Goal: Task Accomplishment & Management: Use online tool/utility

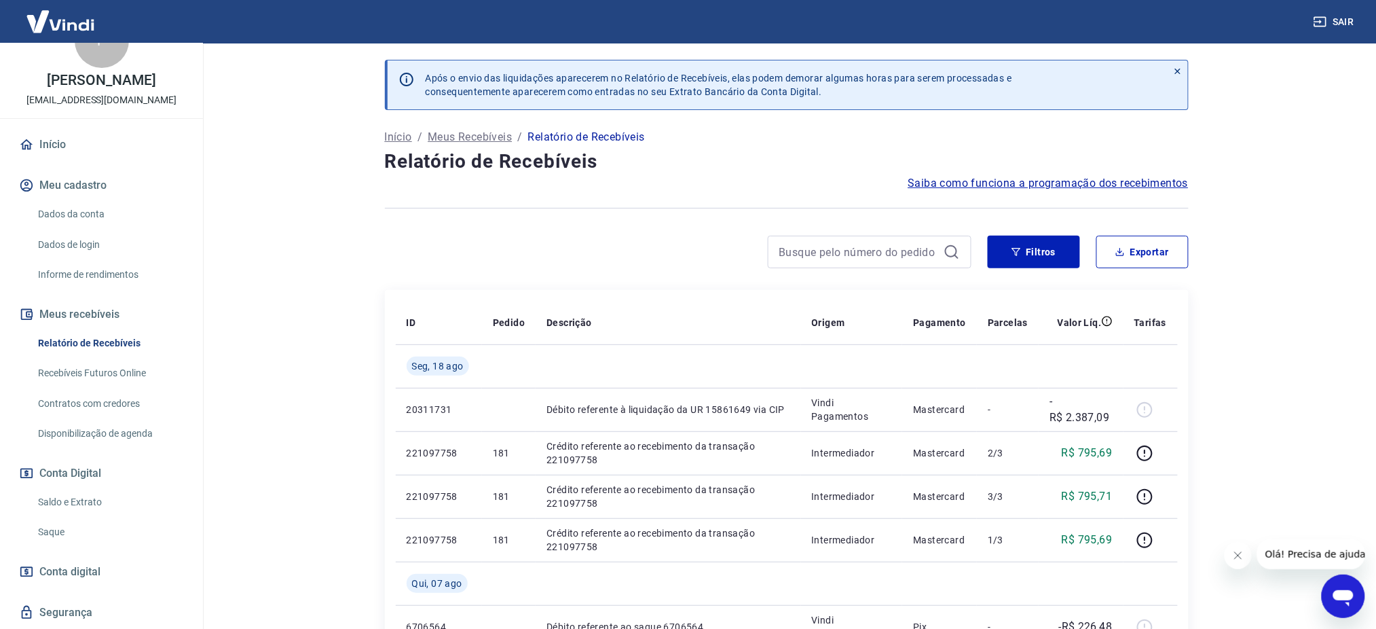
scroll to position [79, 0]
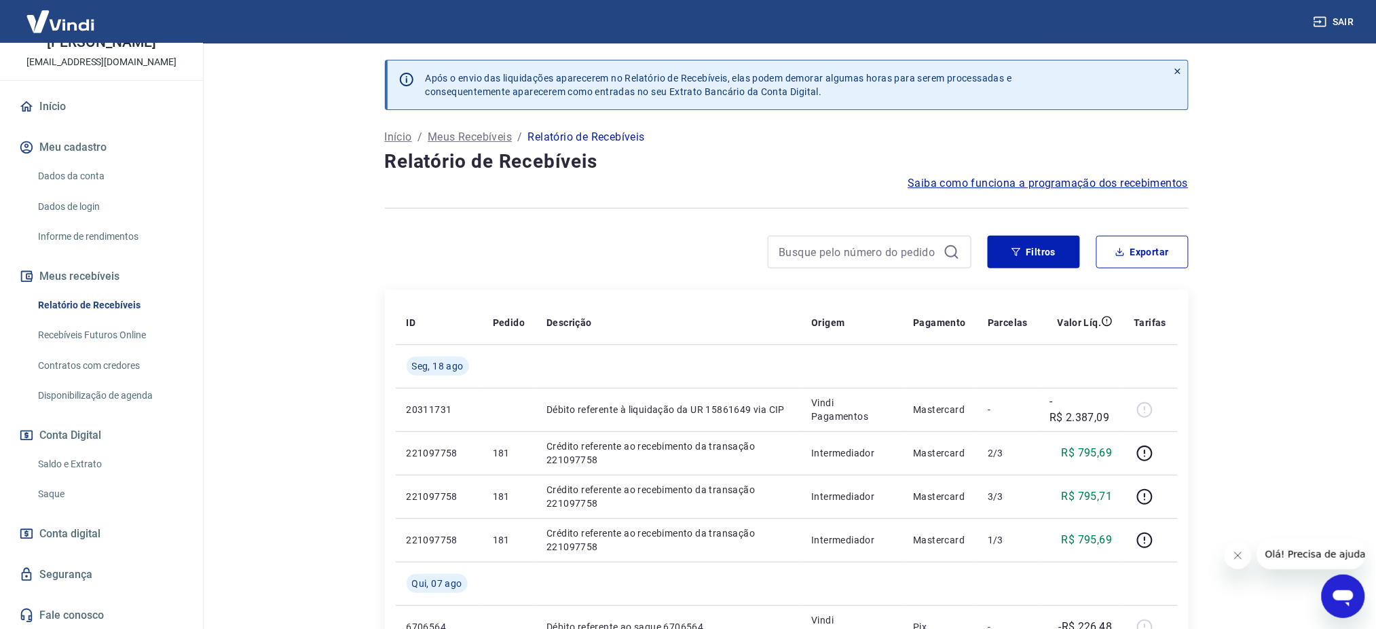
click at [73, 485] on link "Saque" at bounding box center [110, 494] width 154 height 28
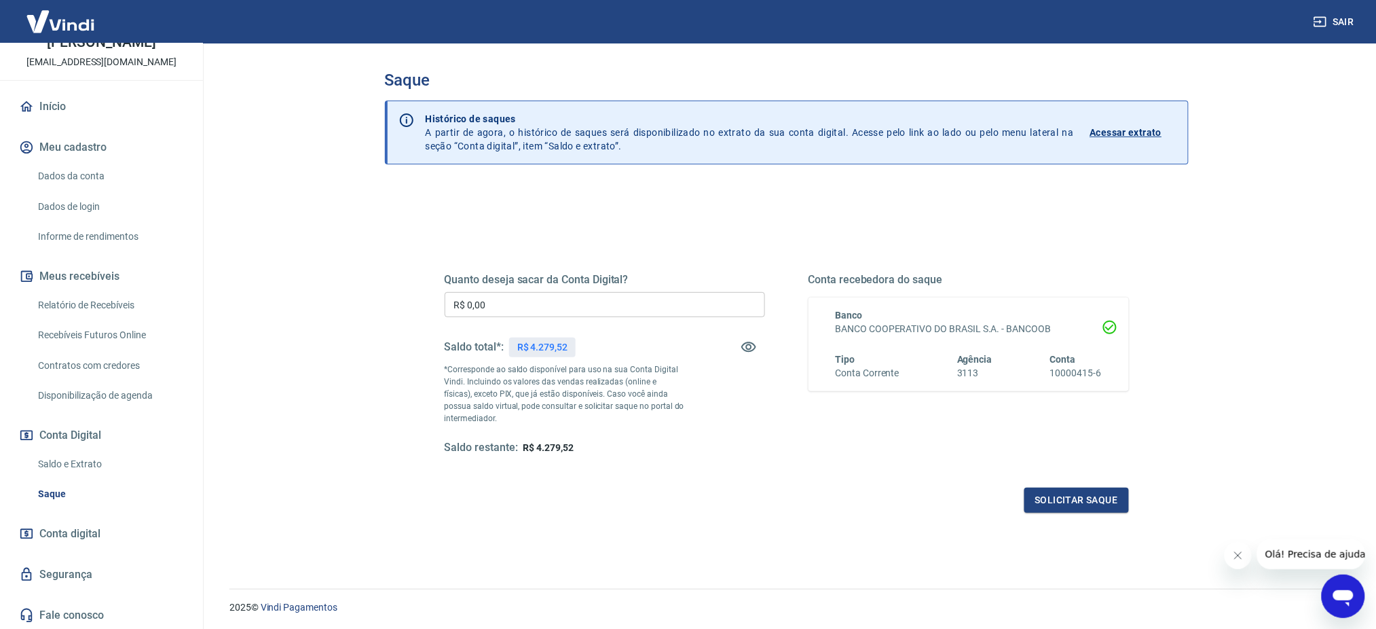
click at [562, 312] on input "R$ 0,00" at bounding box center [605, 304] width 320 height 25
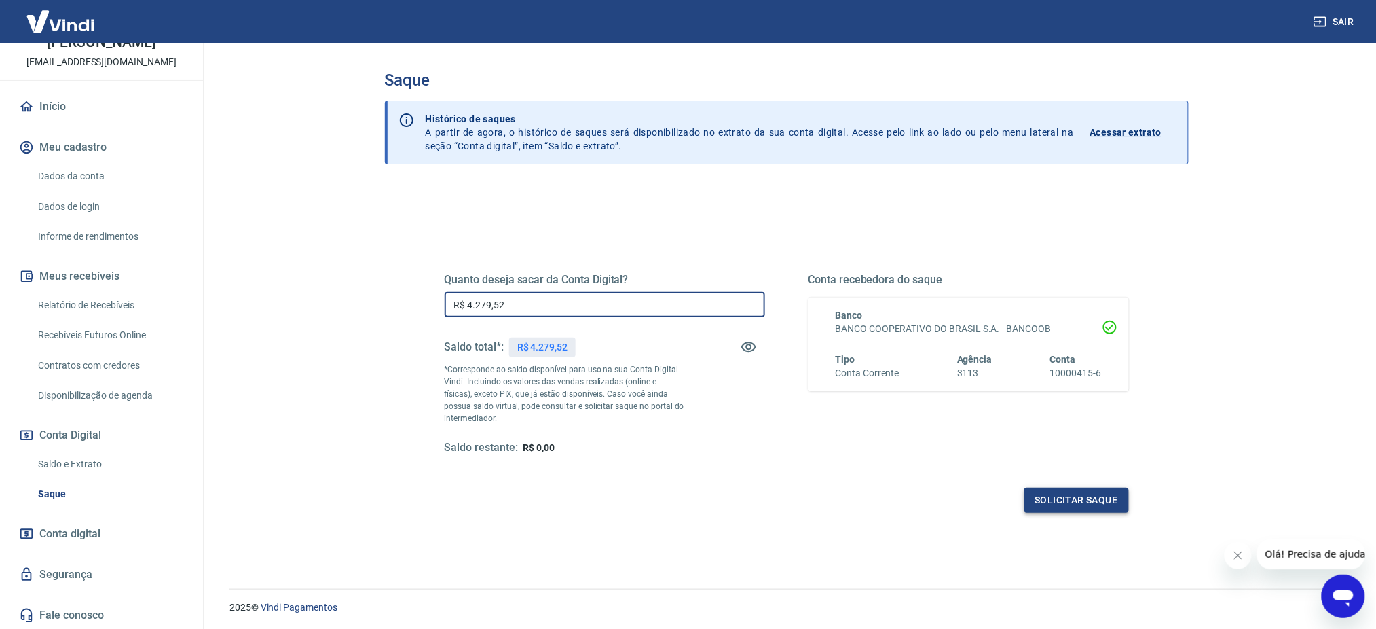
type input "R$ 4.279,52"
click at [1095, 497] on button "Solicitar saque" at bounding box center [1076, 499] width 105 height 25
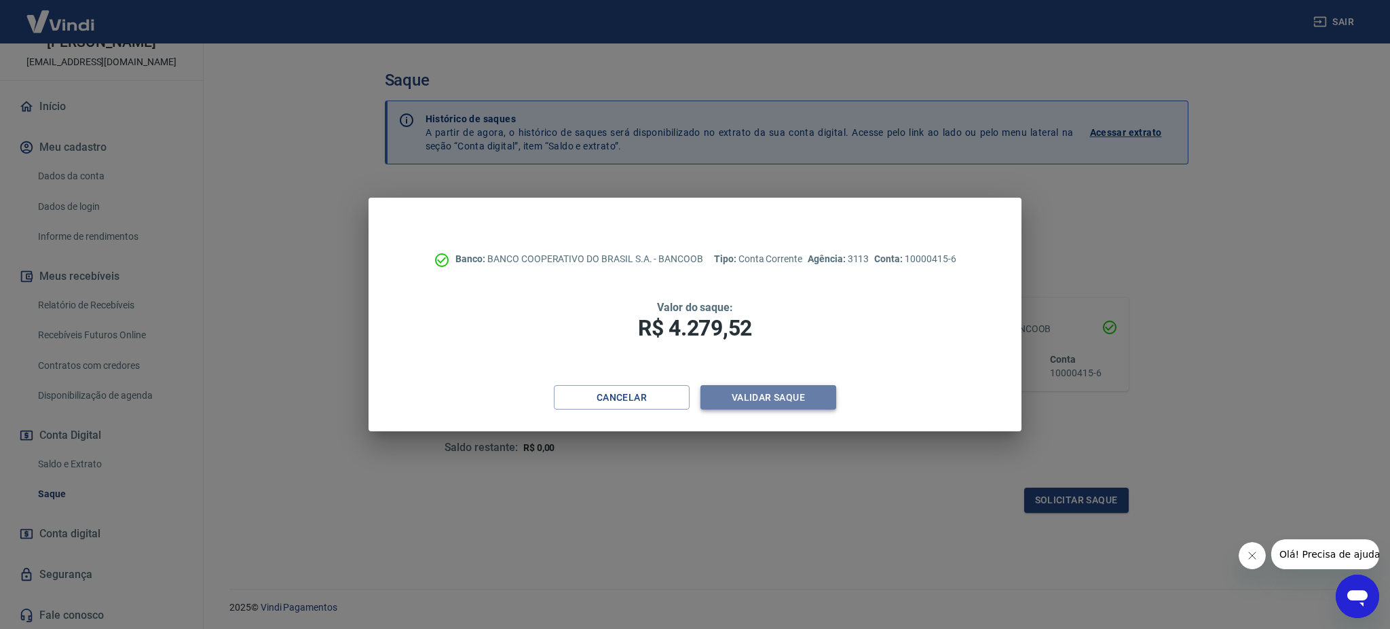
click at [770, 401] on button "Validar saque" at bounding box center [769, 397] width 136 height 25
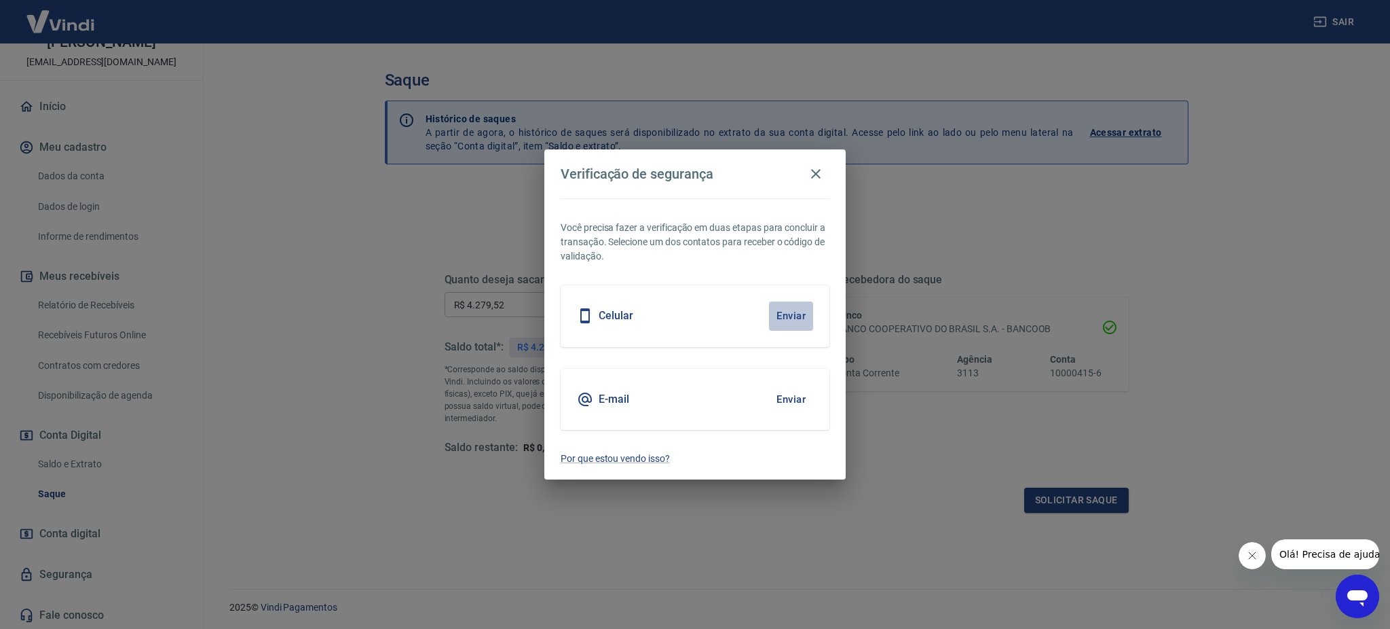
click at [787, 318] on button "Enviar" at bounding box center [791, 315] width 44 height 29
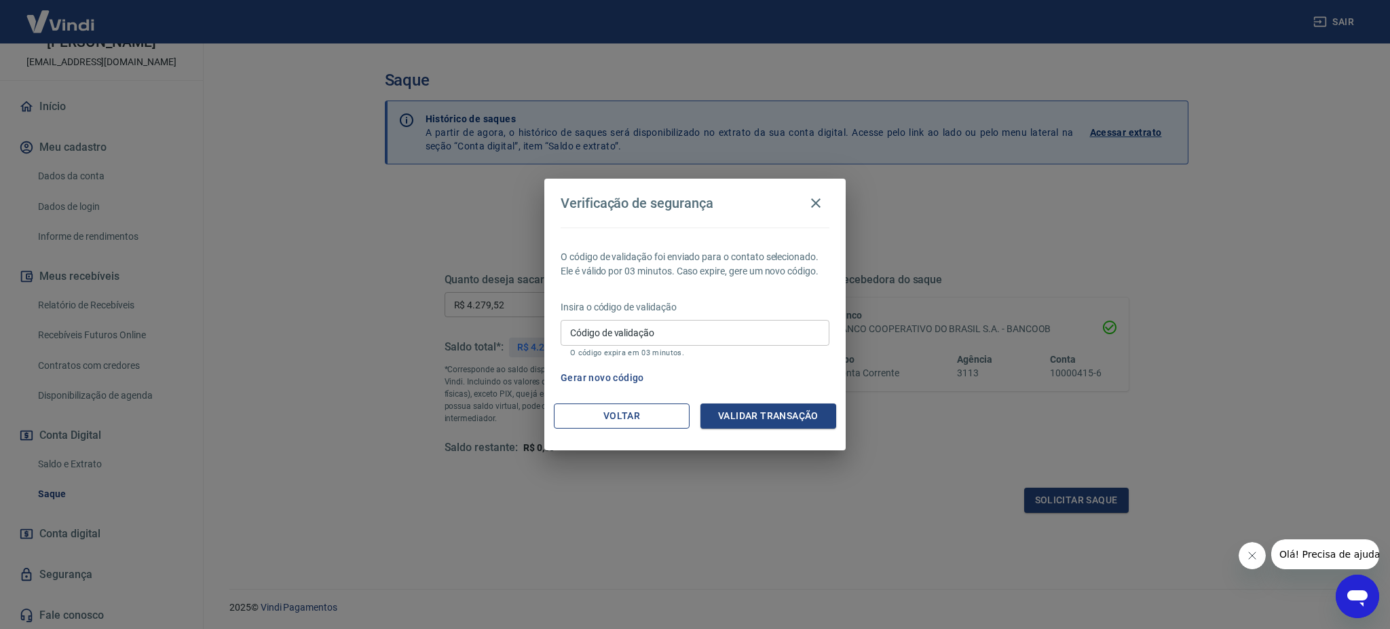
click at [669, 414] on button "Voltar" at bounding box center [622, 415] width 136 height 25
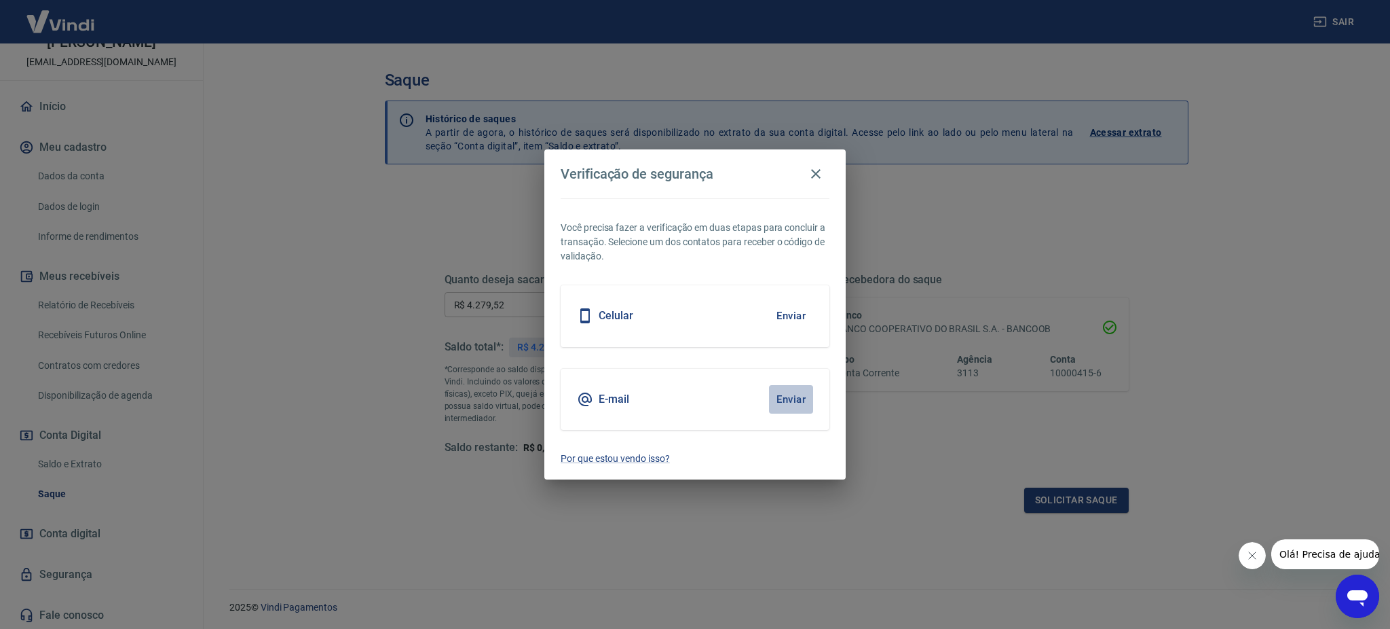
click at [796, 390] on button "Enviar" at bounding box center [791, 399] width 44 height 29
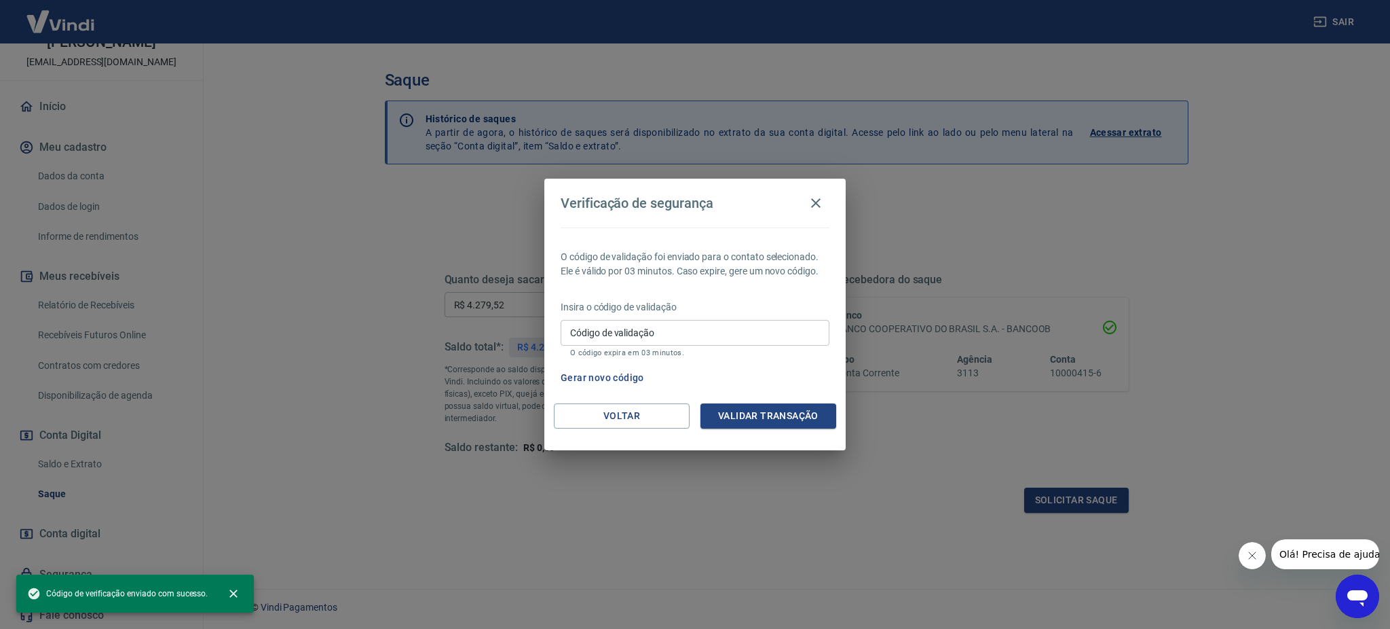
click at [652, 321] on input "Código de validação" at bounding box center [695, 332] width 269 height 25
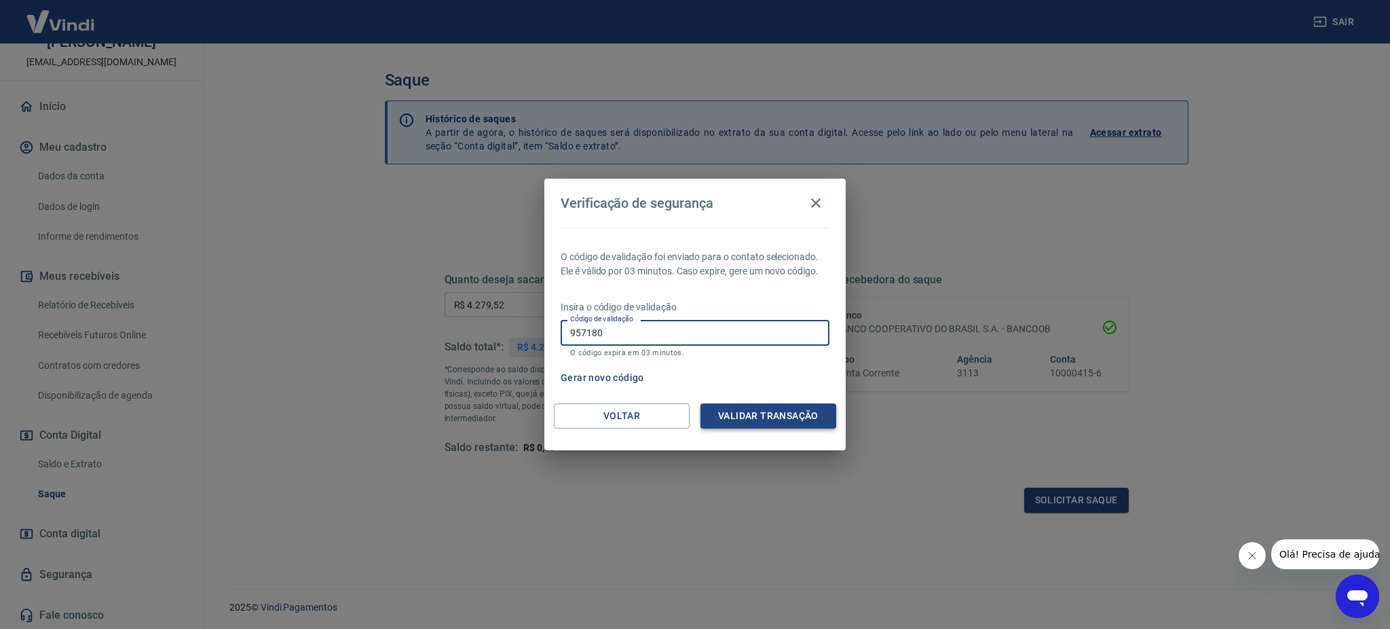
type input "957180"
click at [741, 416] on button "Validar transação" at bounding box center [769, 415] width 136 height 25
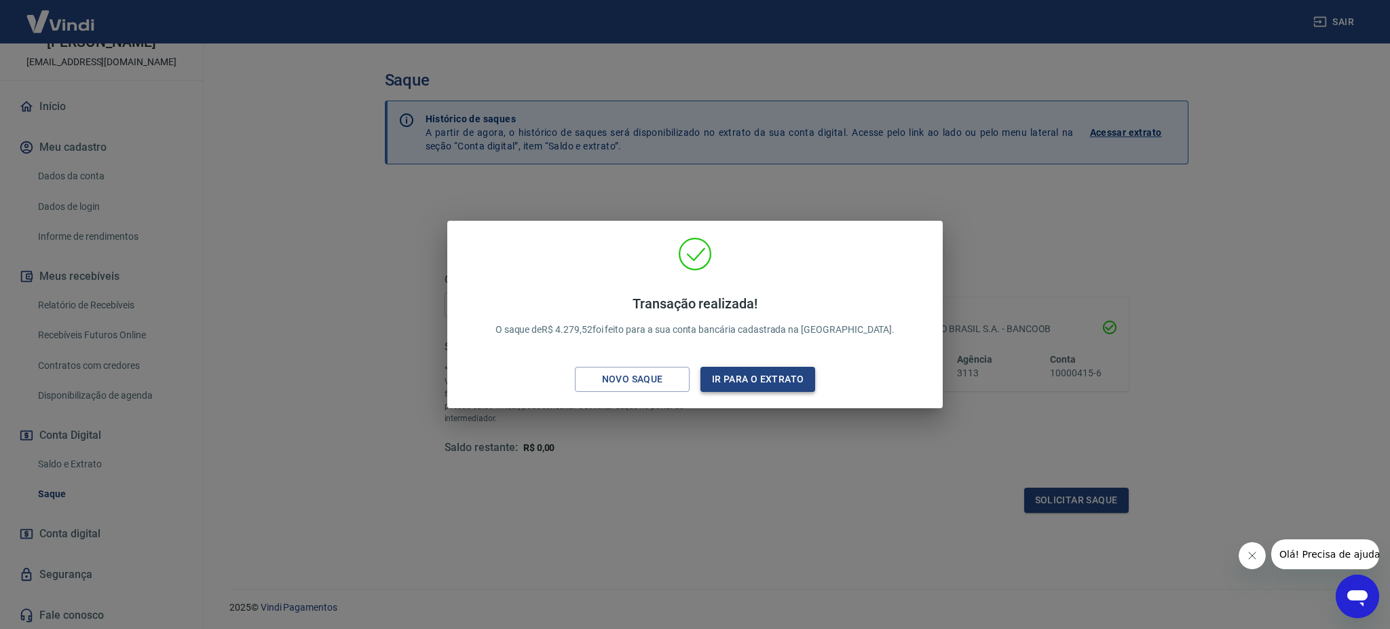
click at [760, 380] on button "Ir para o extrato" at bounding box center [758, 379] width 115 height 25
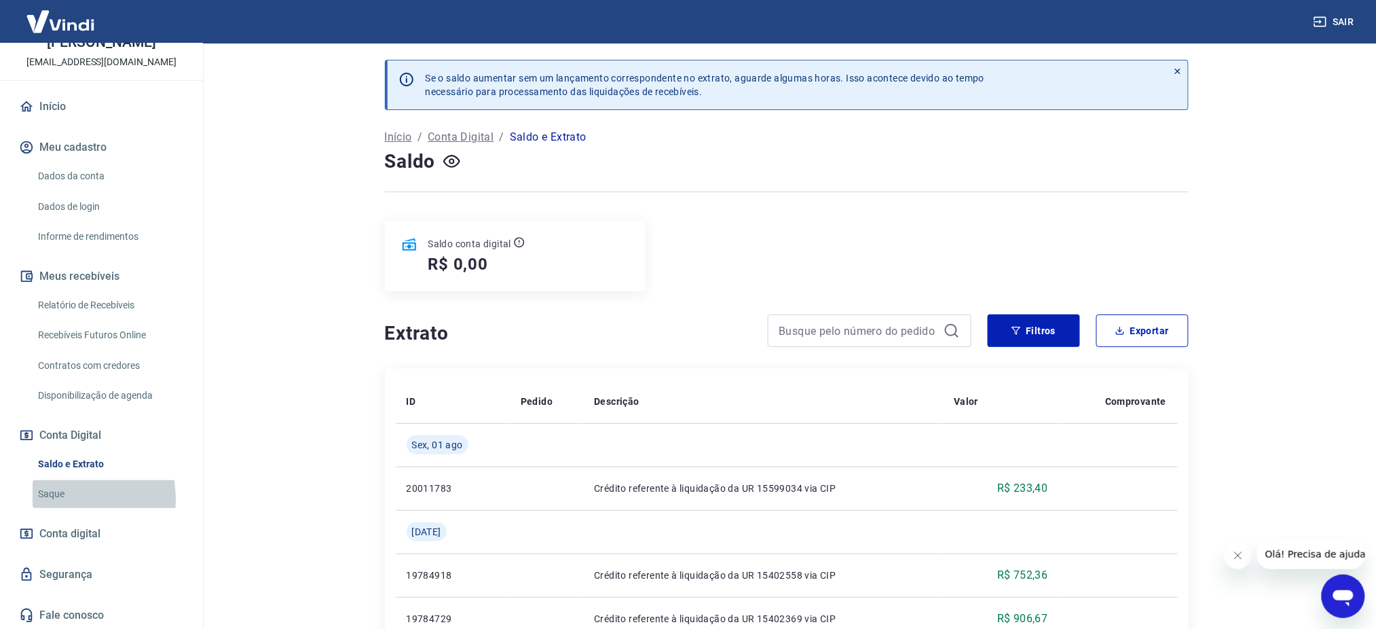
click at [58, 500] on link "Saque" at bounding box center [110, 494] width 154 height 28
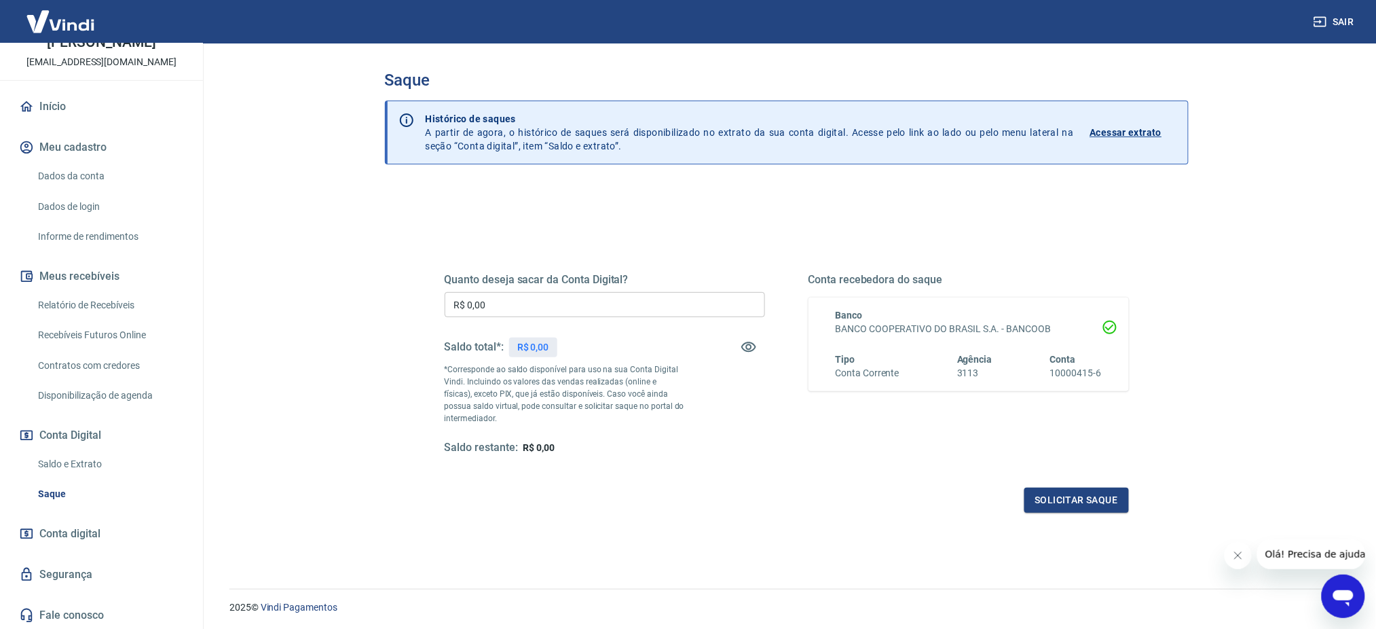
click at [1113, 137] on p "Acessar extrato" at bounding box center [1126, 133] width 72 height 14
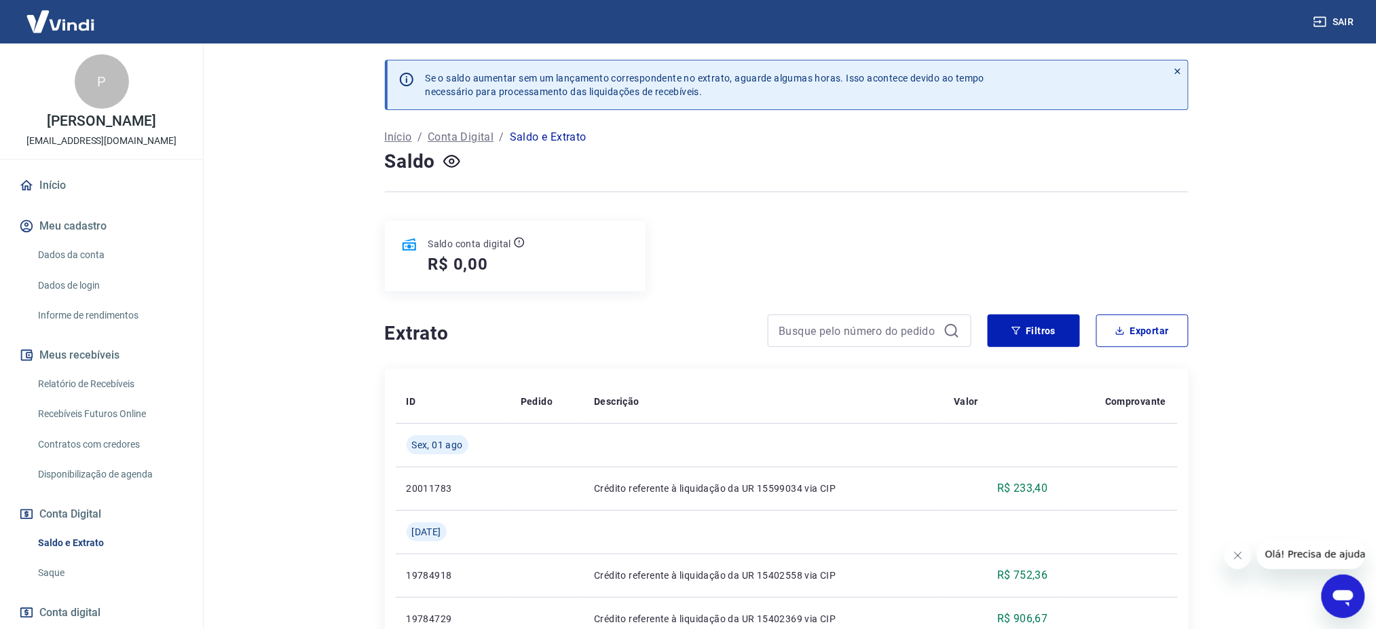
click at [464, 133] on p "Conta Digital" at bounding box center [461, 137] width 66 height 16
click at [60, 583] on link "Saque" at bounding box center [110, 573] width 154 height 28
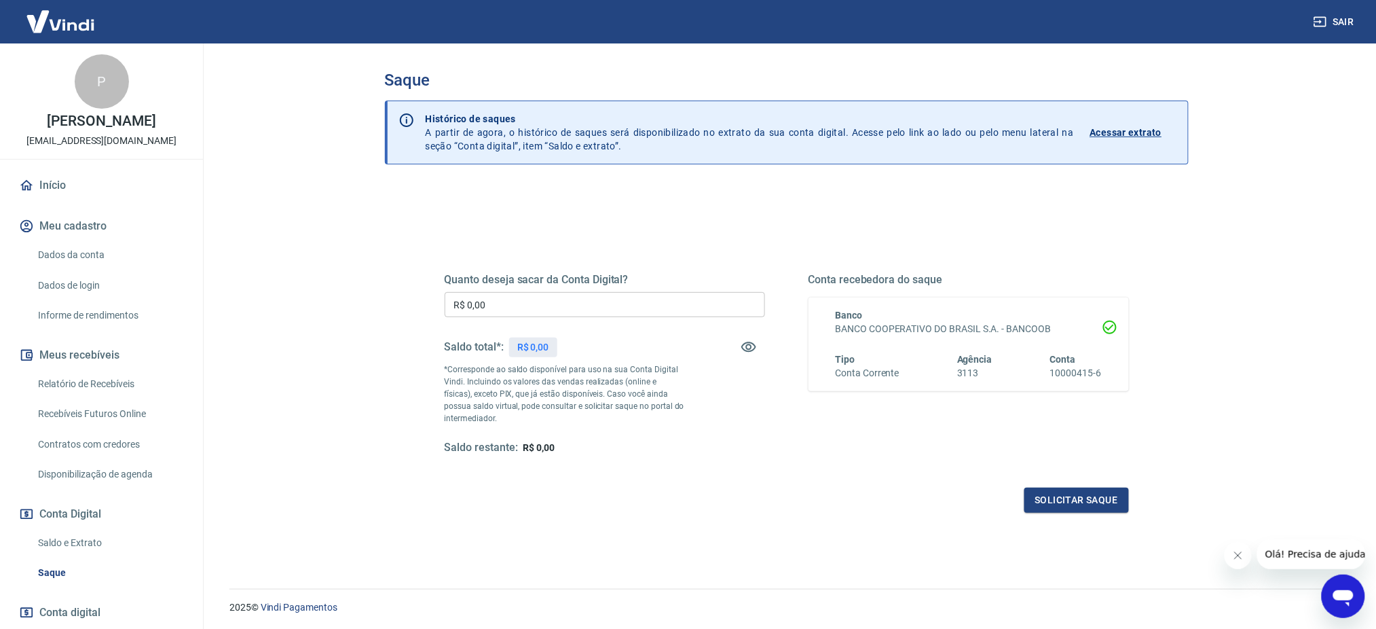
click at [1116, 138] on p "Acessar extrato" at bounding box center [1126, 133] width 72 height 14
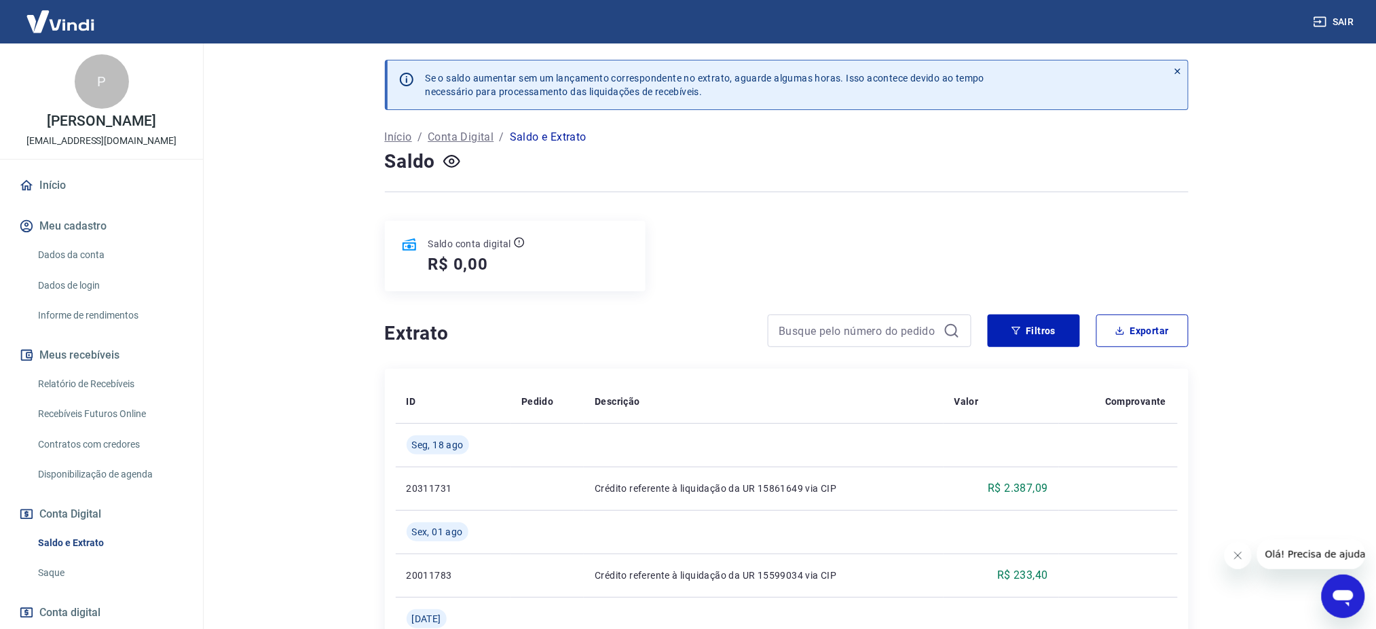
click at [1269, 340] on main "Se o saldo aumentar sem um lançamento correspondente no extrato, aguarde alguma…" at bounding box center [786, 335] width 1179 height 585
